Goal: Task Accomplishment & Management: Use online tool/utility

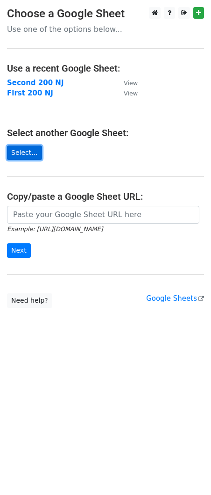
click at [25, 151] on link "Select..." at bounding box center [24, 152] width 35 height 15
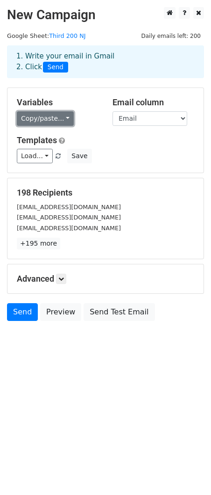
click at [58, 121] on link "Copy/paste..." at bounding box center [45, 118] width 57 height 15
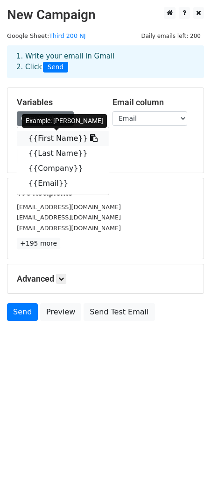
click at [59, 138] on link "{{First Name}}" at bounding box center [63, 138] width 92 height 15
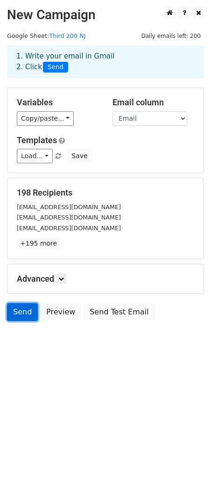
click at [19, 314] on link "Send" at bounding box center [22, 312] width 31 height 18
